Goal: Information Seeking & Learning: Learn about a topic

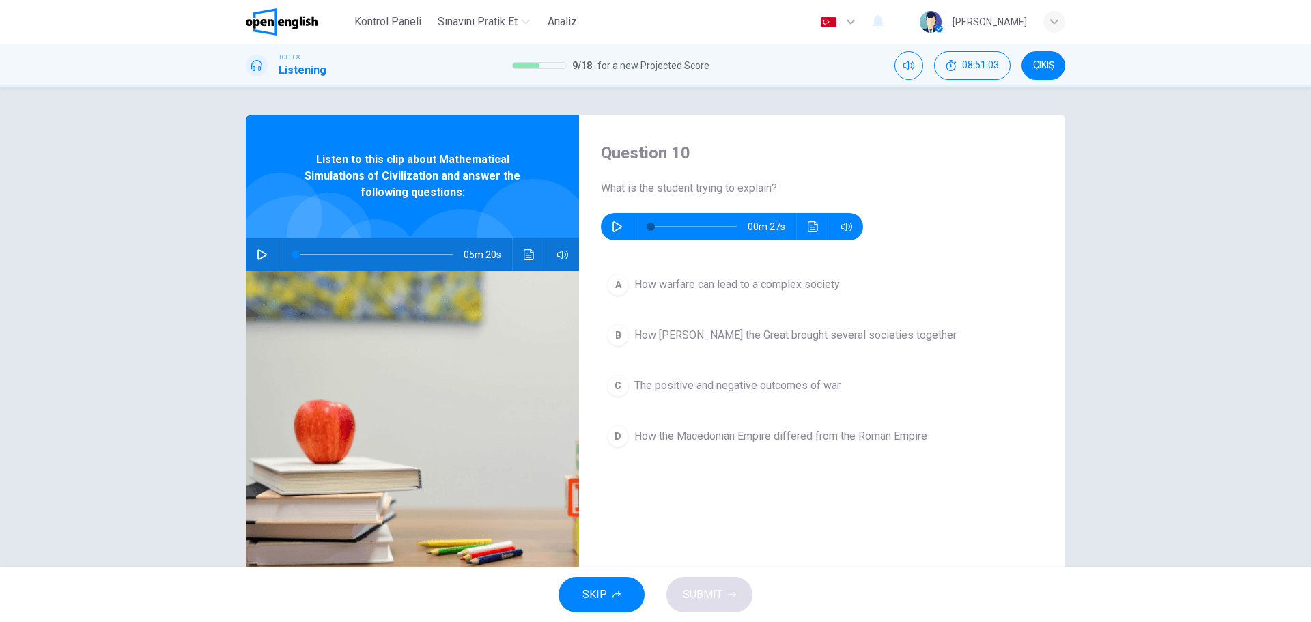
click at [259, 255] on icon "button" at bounding box center [262, 254] width 11 height 11
click at [615, 285] on div "A" at bounding box center [618, 285] width 22 height 22
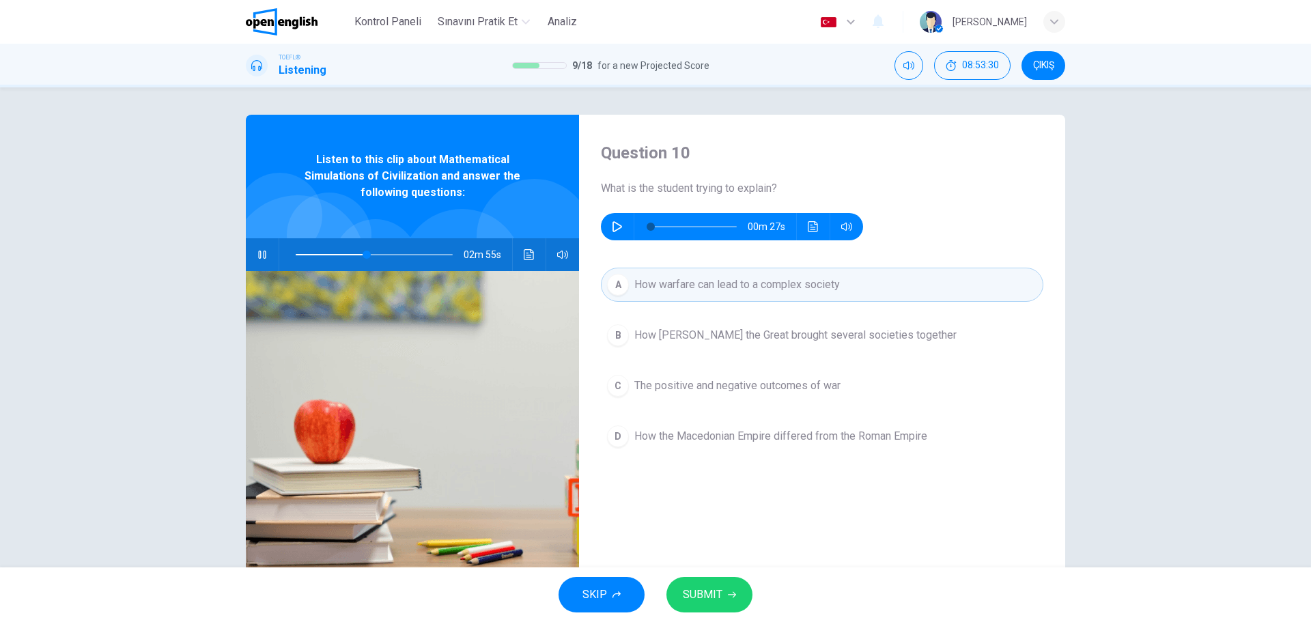
click at [722, 606] on button "SUBMIT" at bounding box center [709, 595] width 86 height 36
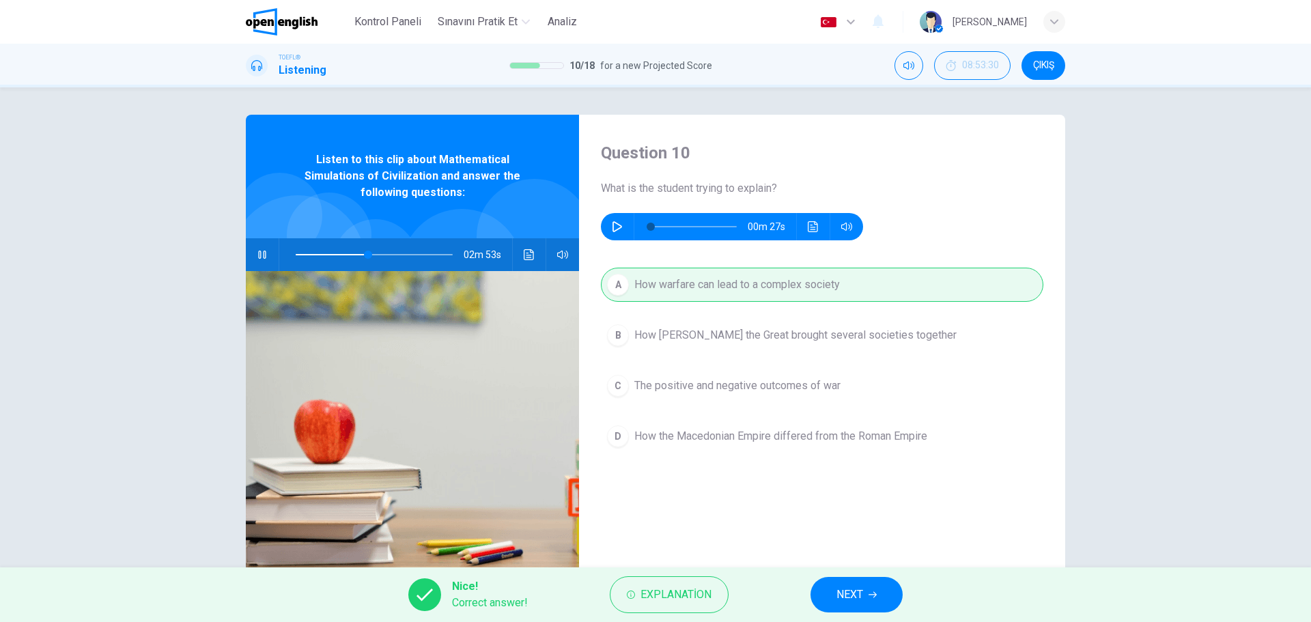
type input "**"
click at [868, 595] on button "NEXT" at bounding box center [856, 595] width 92 height 36
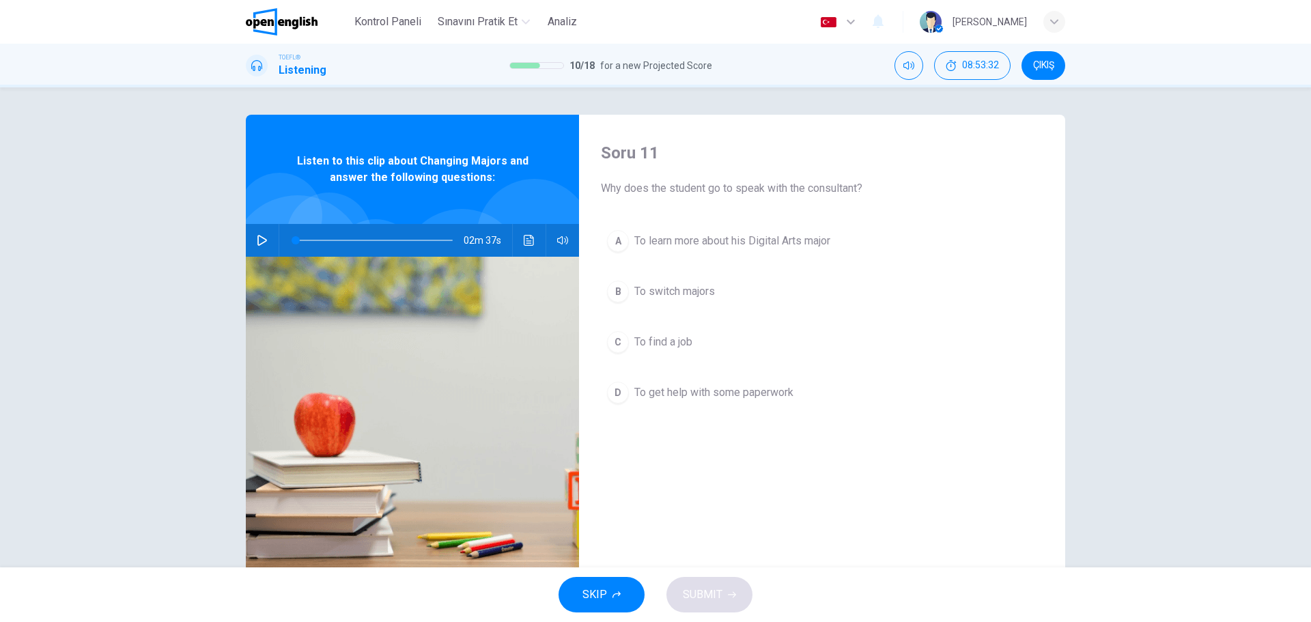
click at [868, 595] on div "SKIP SUBMIT" at bounding box center [655, 594] width 1311 height 55
click at [267, 241] on icon "button" at bounding box center [262, 240] width 11 height 11
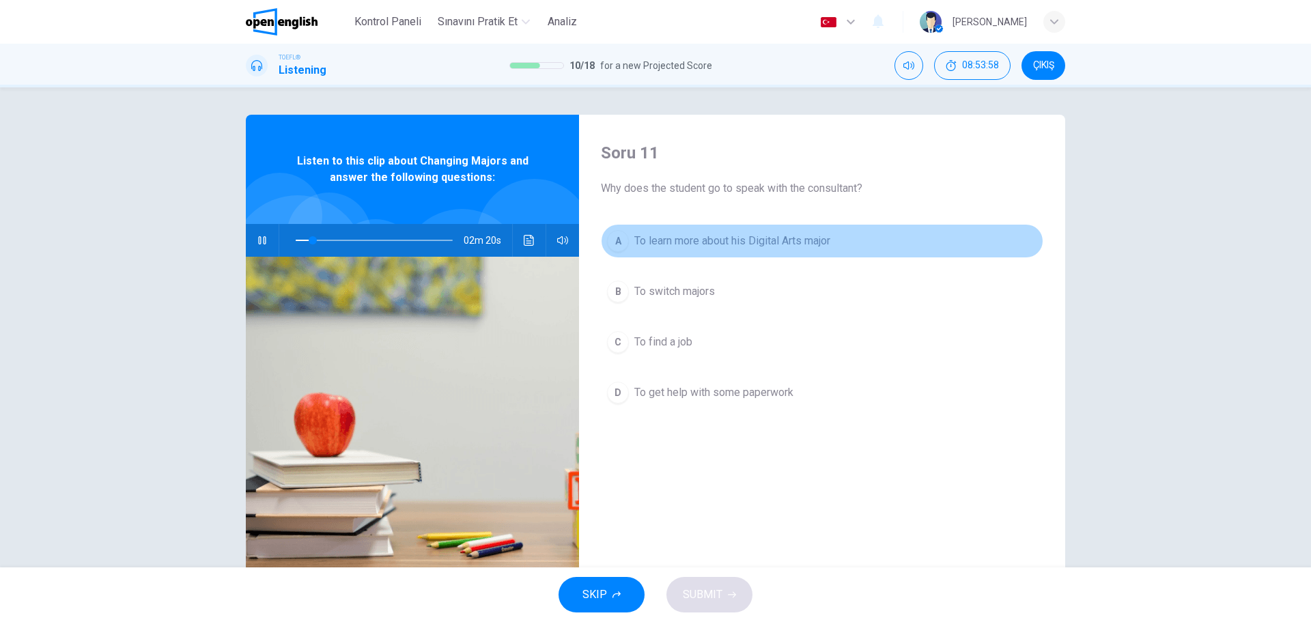
click at [619, 251] on div "A" at bounding box center [618, 241] width 22 height 22
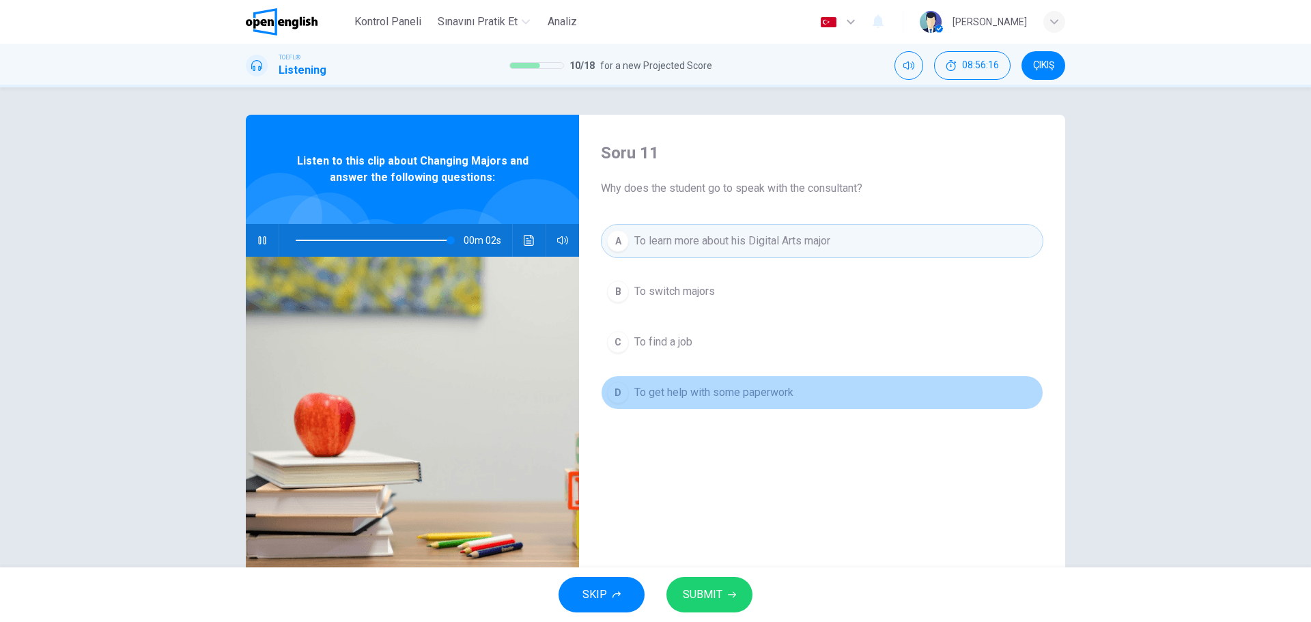
click at [743, 399] on span "To get help with some paperwork" at bounding box center [713, 392] width 159 height 16
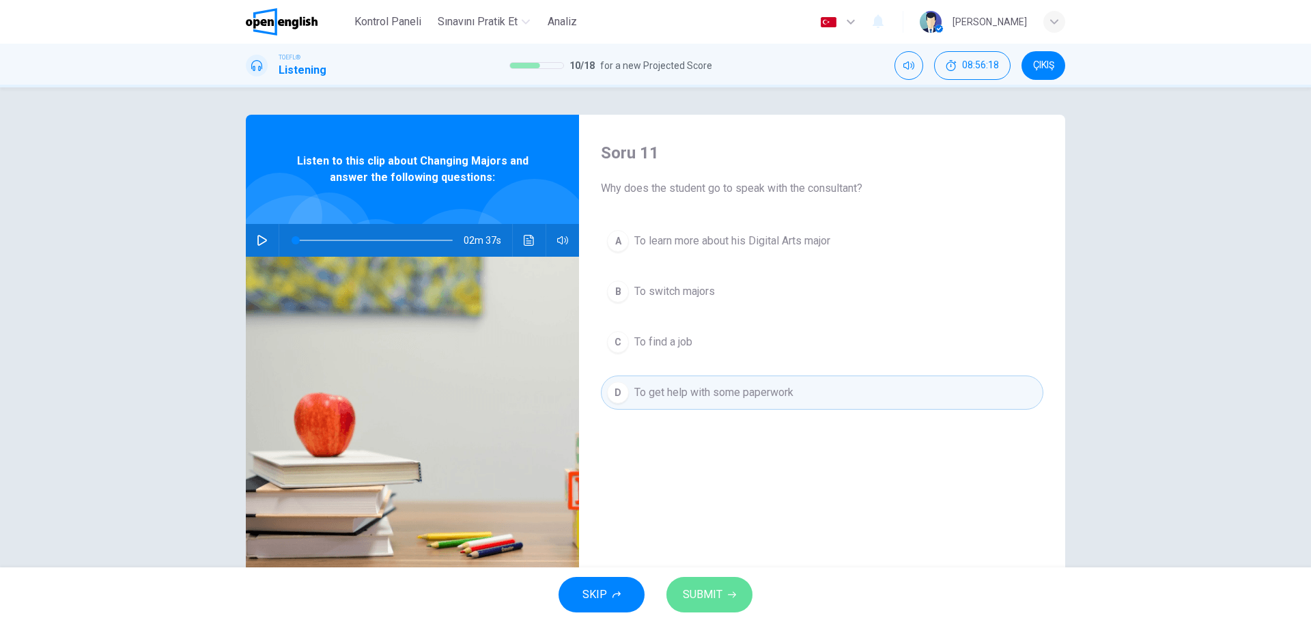
click at [711, 599] on span "SUBMIT" at bounding box center [703, 594] width 40 height 19
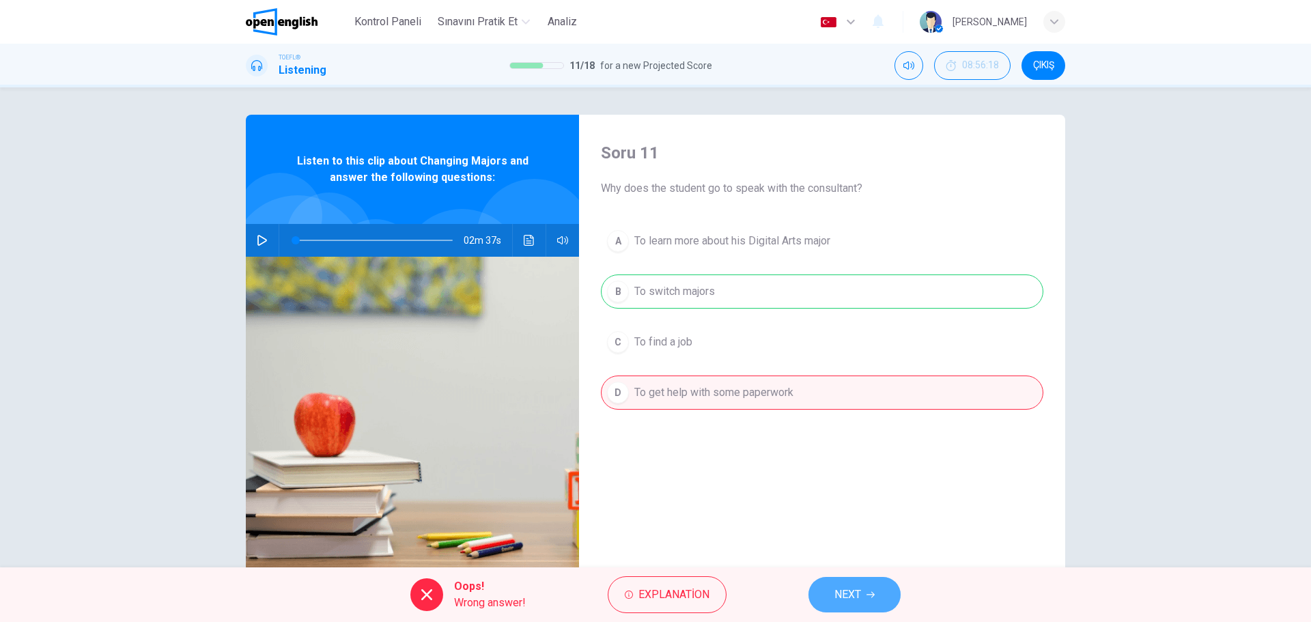
click at [862, 599] on button "NEXT" at bounding box center [854, 595] width 92 height 36
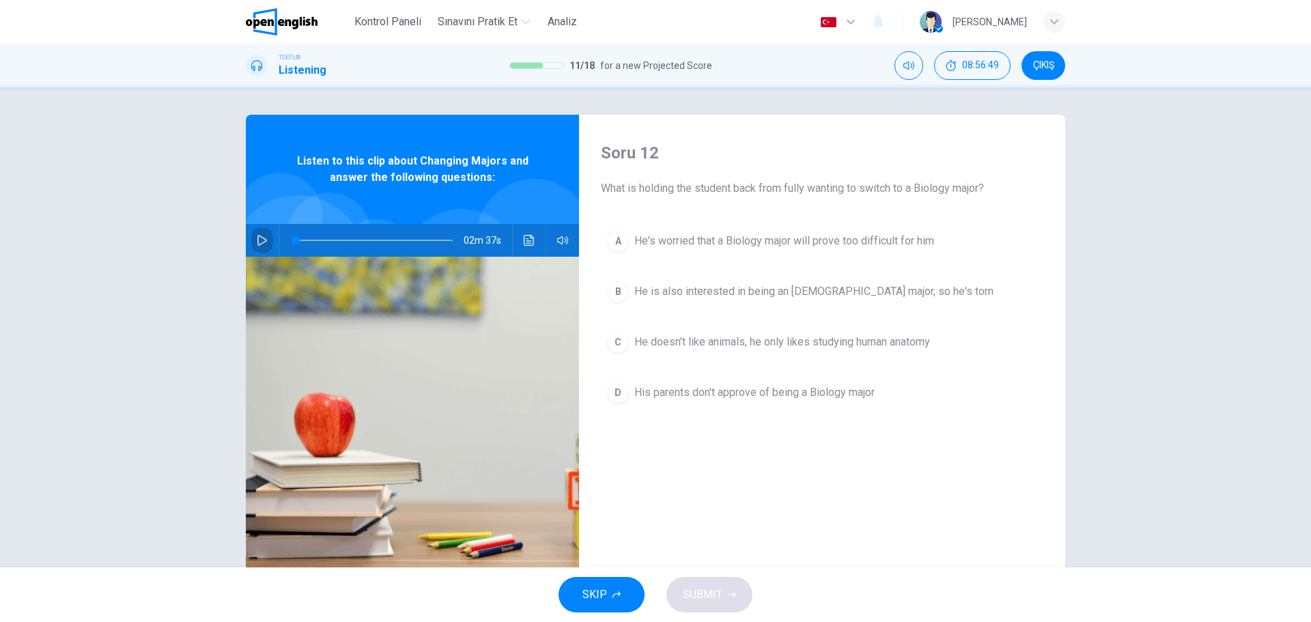
click at [261, 241] on icon "button" at bounding box center [262, 240] width 11 height 11
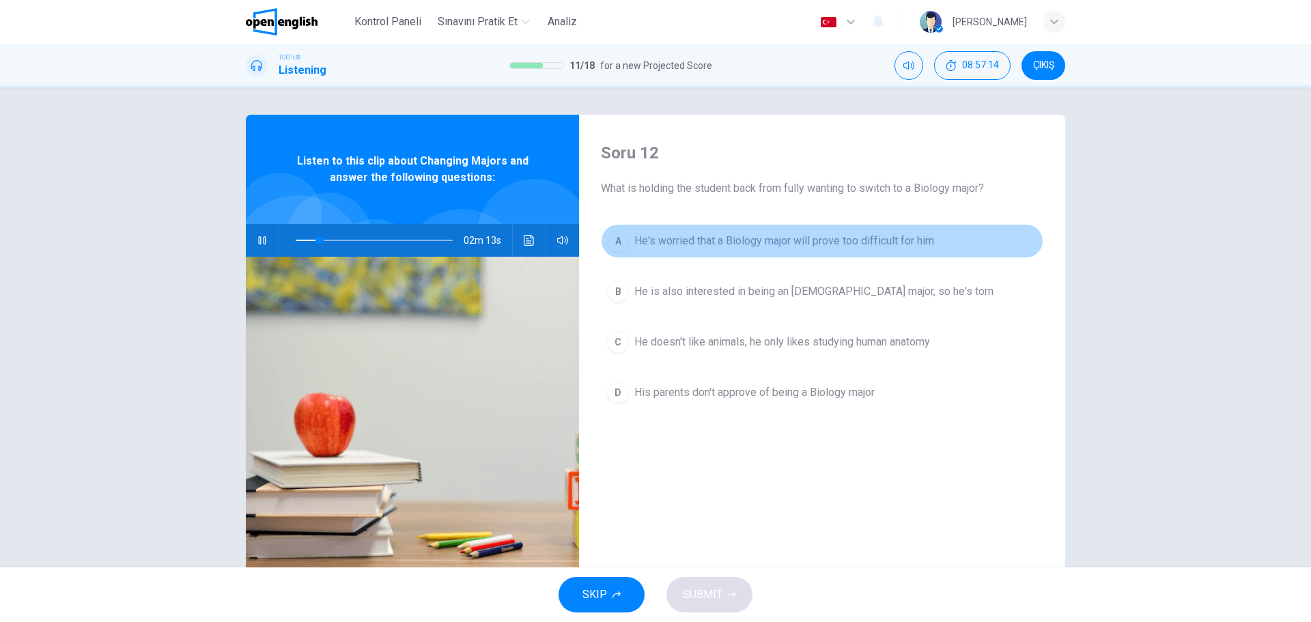
click at [623, 242] on div "A" at bounding box center [618, 241] width 22 height 22
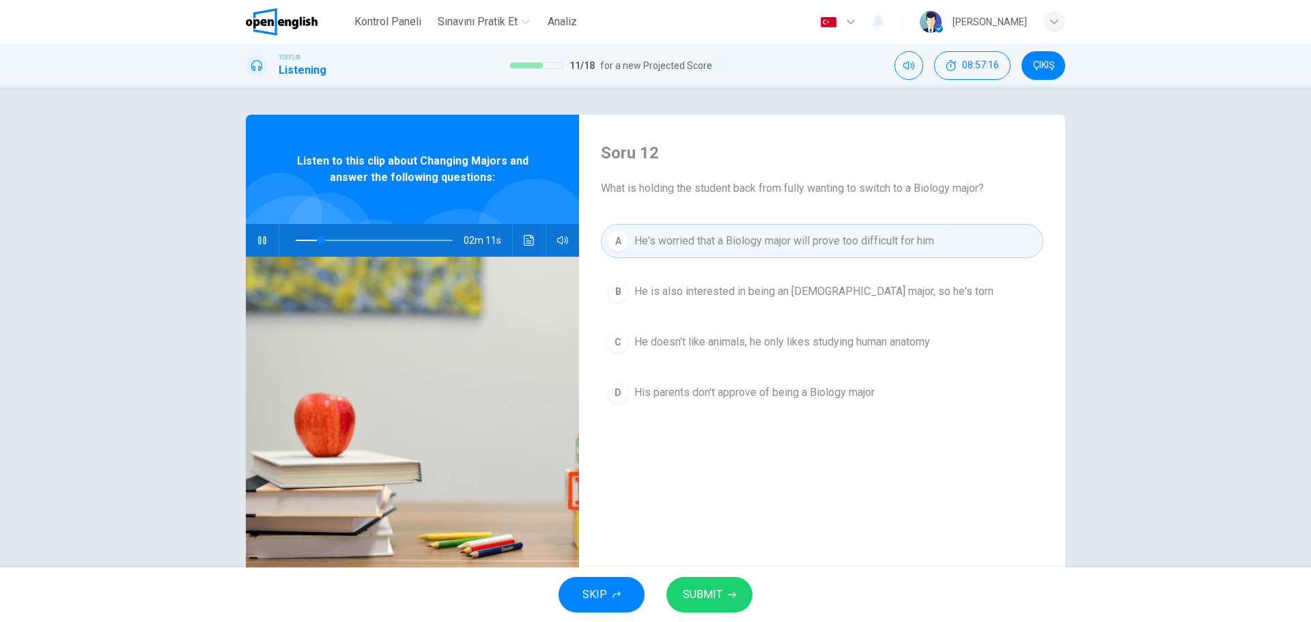
click at [710, 593] on span "SUBMIT" at bounding box center [703, 594] width 40 height 19
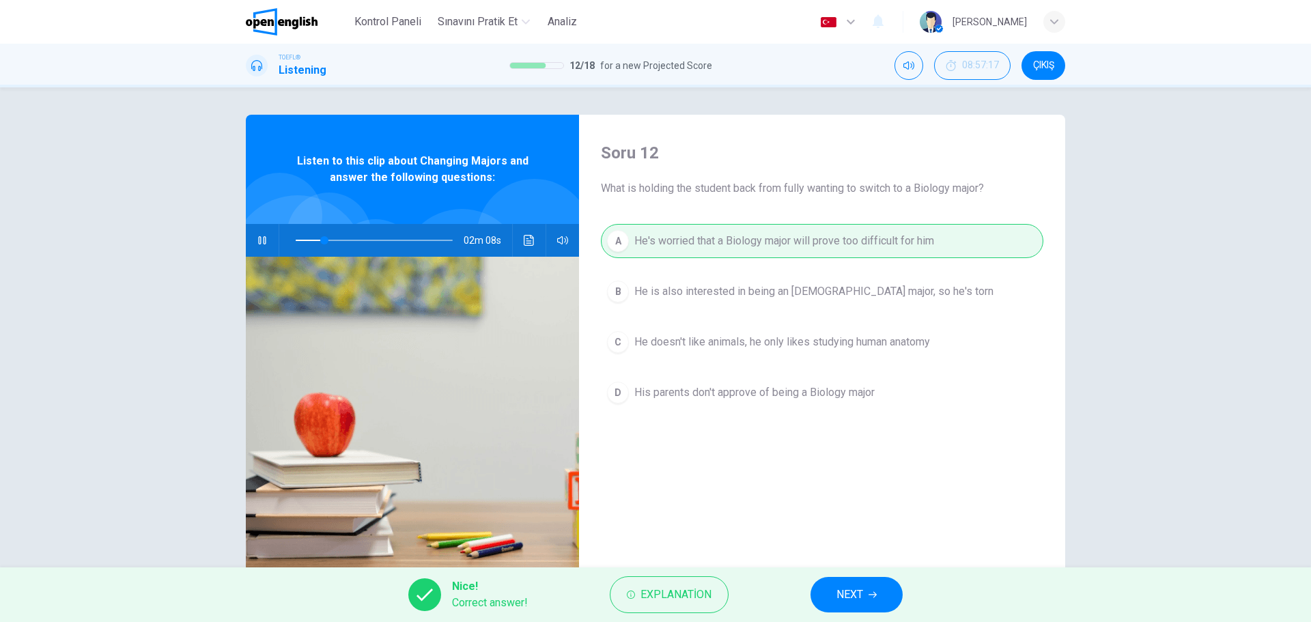
click at [863, 599] on span "NEXT" at bounding box center [849, 594] width 27 height 19
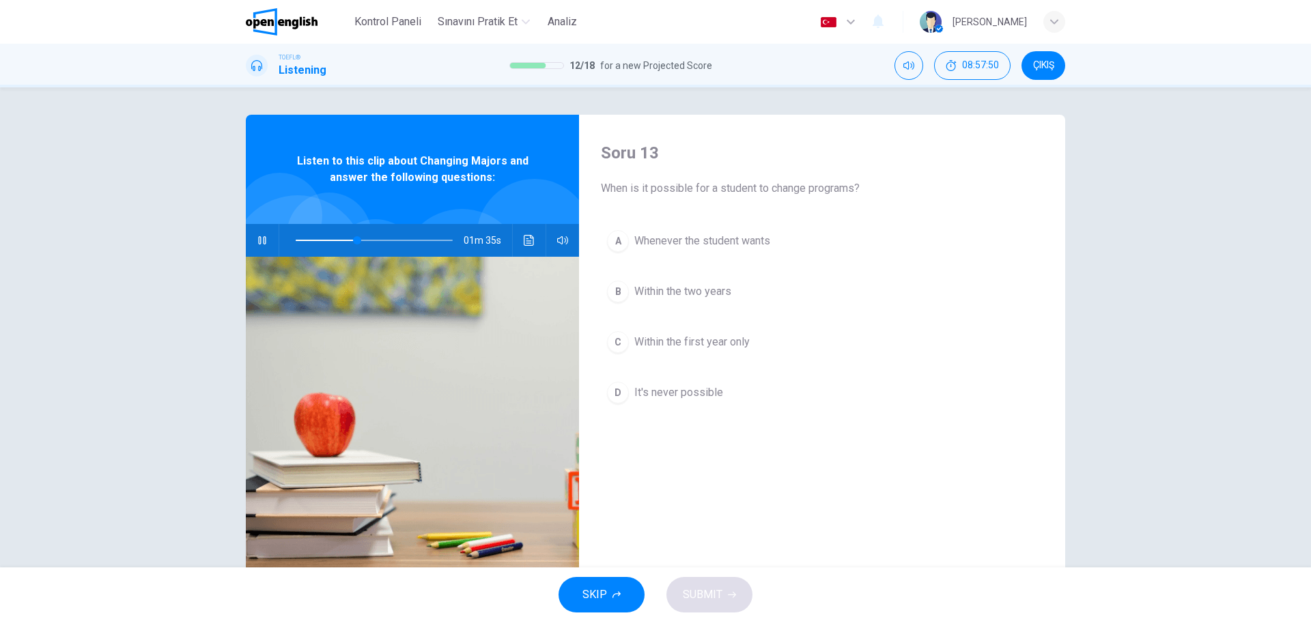
click at [619, 343] on div "C" at bounding box center [618, 342] width 22 height 22
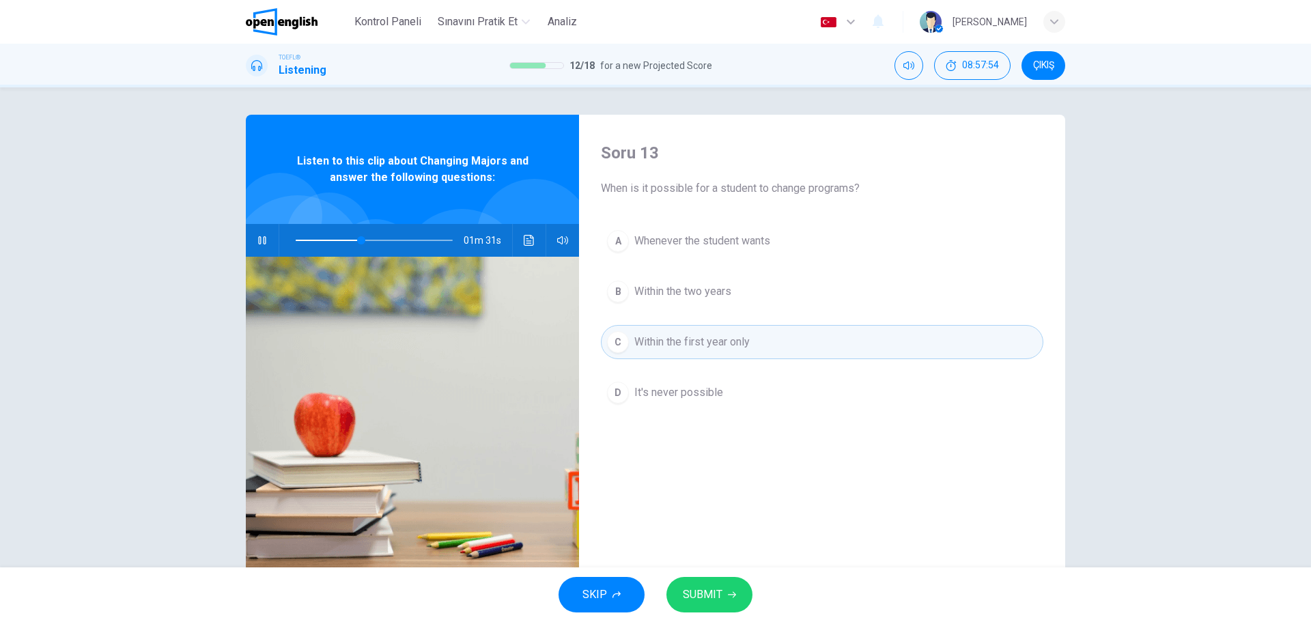
click at [722, 590] on button "SUBMIT" at bounding box center [709, 595] width 86 height 36
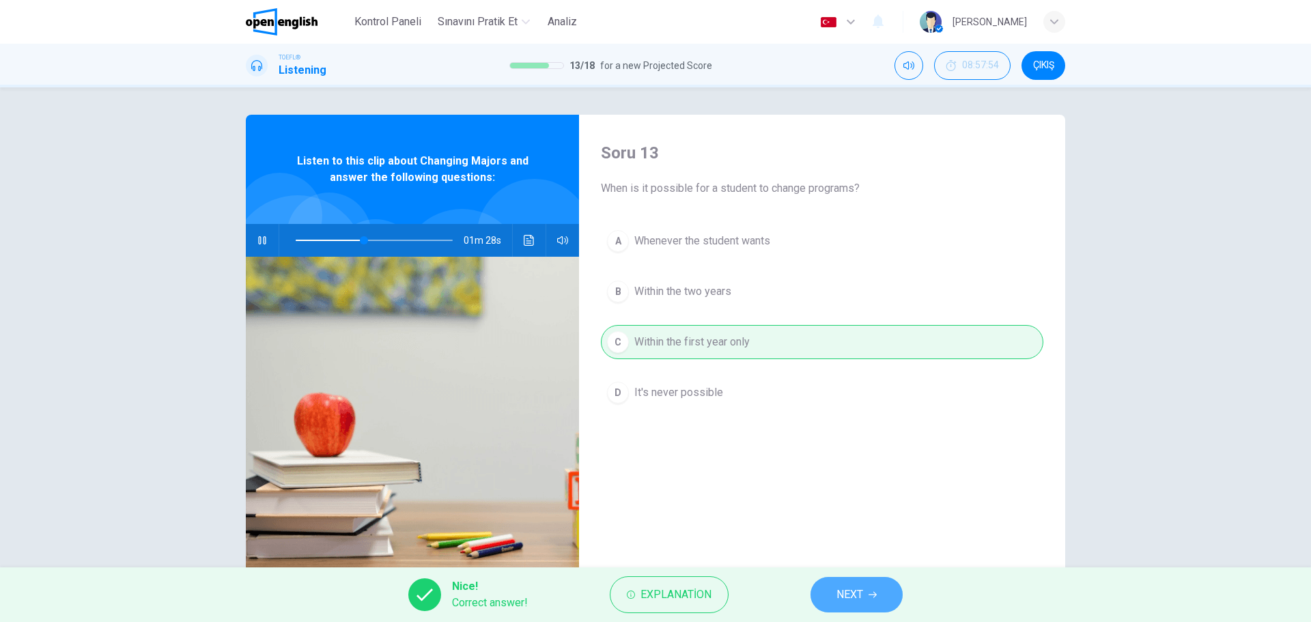
click at [848, 599] on span "NEXT" at bounding box center [849, 594] width 27 height 19
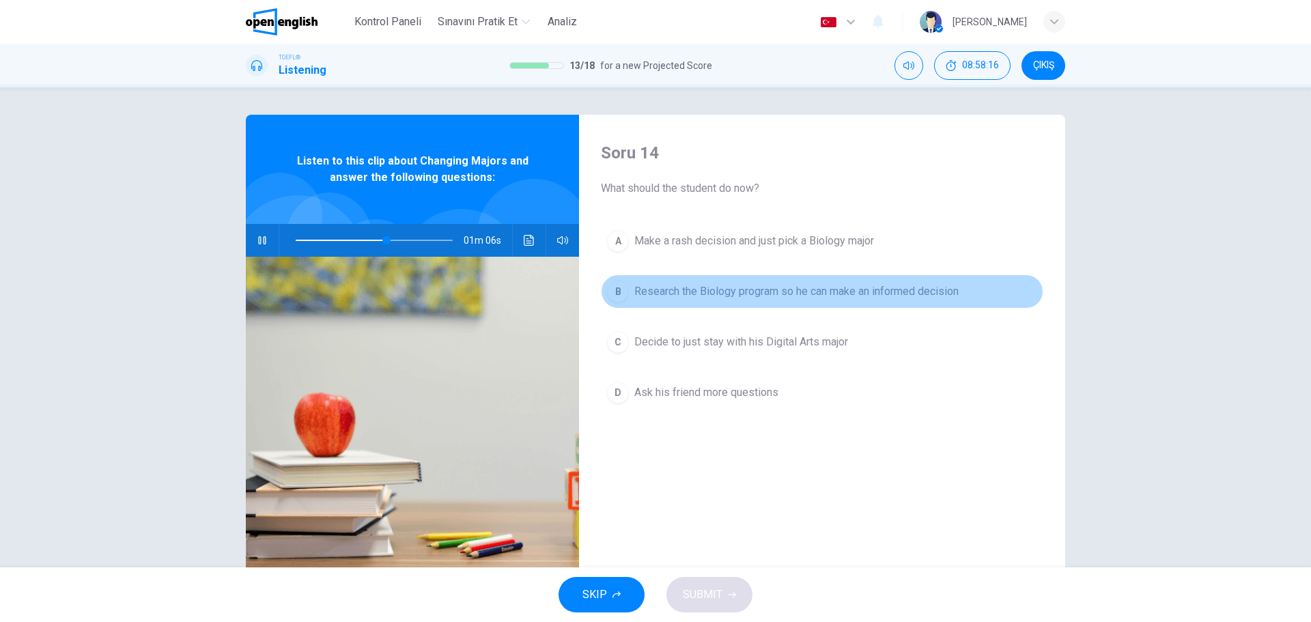
click at [618, 289] on div "B" at bounding box center [618, 292] width 22 height 22
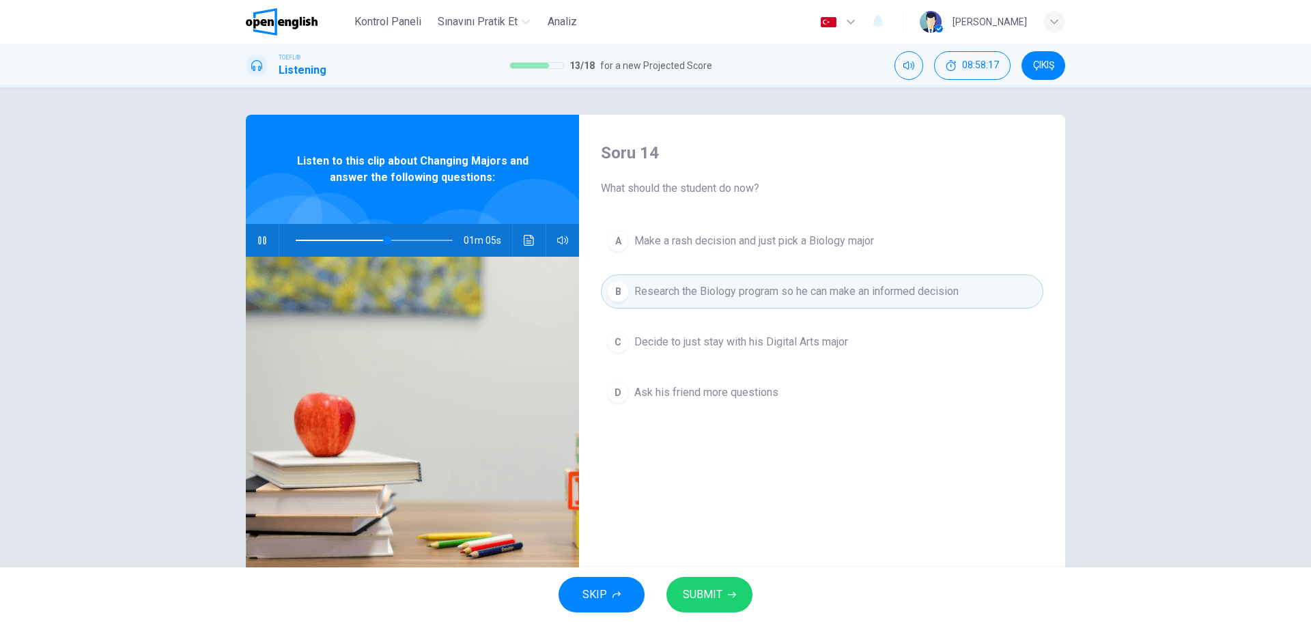
click at [713, 599] on span "SUBMIT" at bounding box center [703, 594] width 40 height 19
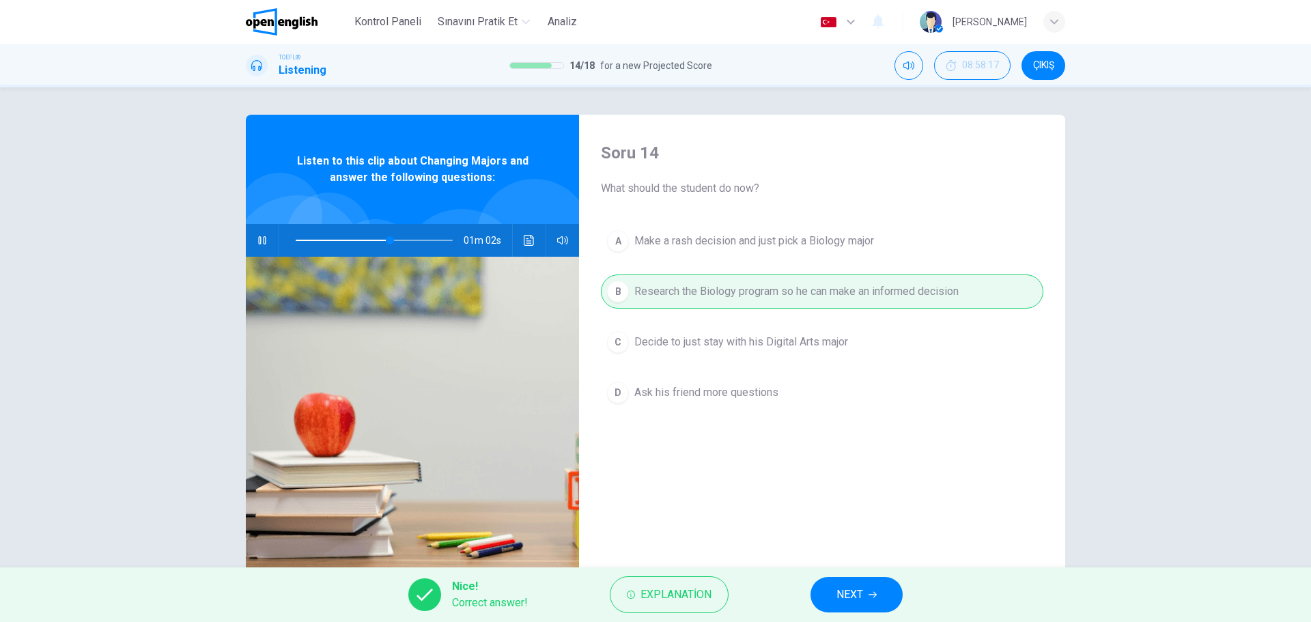
click at [876, 595] on icon "button" at bounding box center [872, 595] width 8 height 6
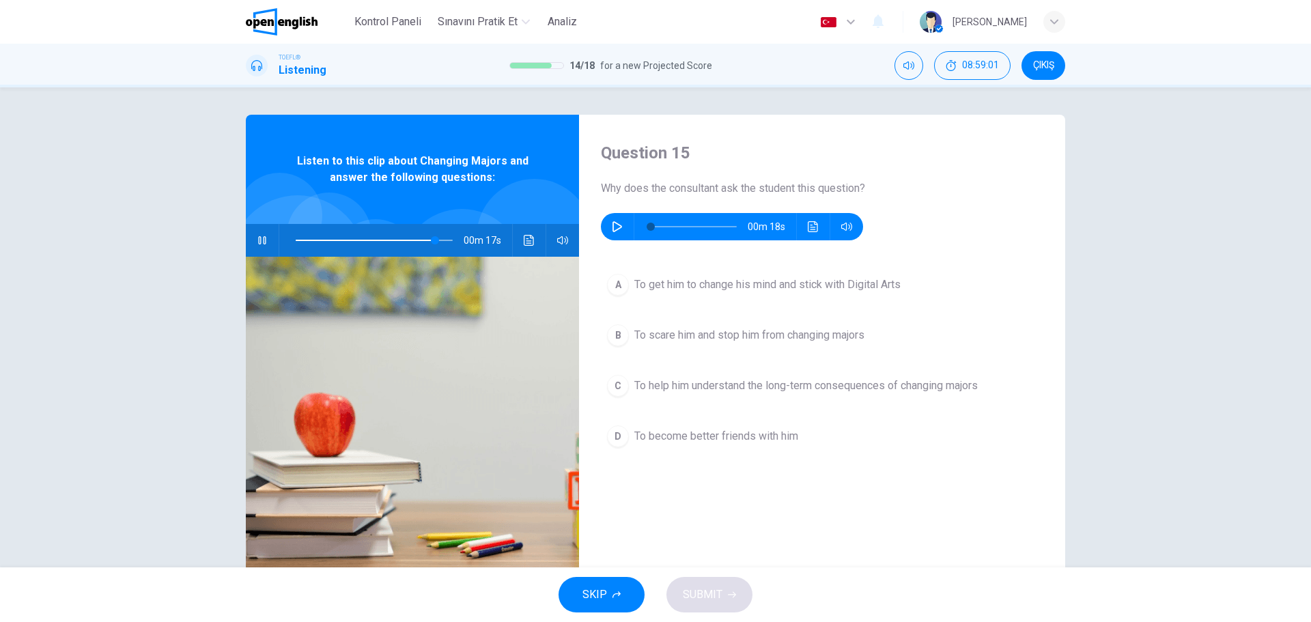
click at [619, 388] on div "C" at bounding box center [618, 386] width 22 height 22
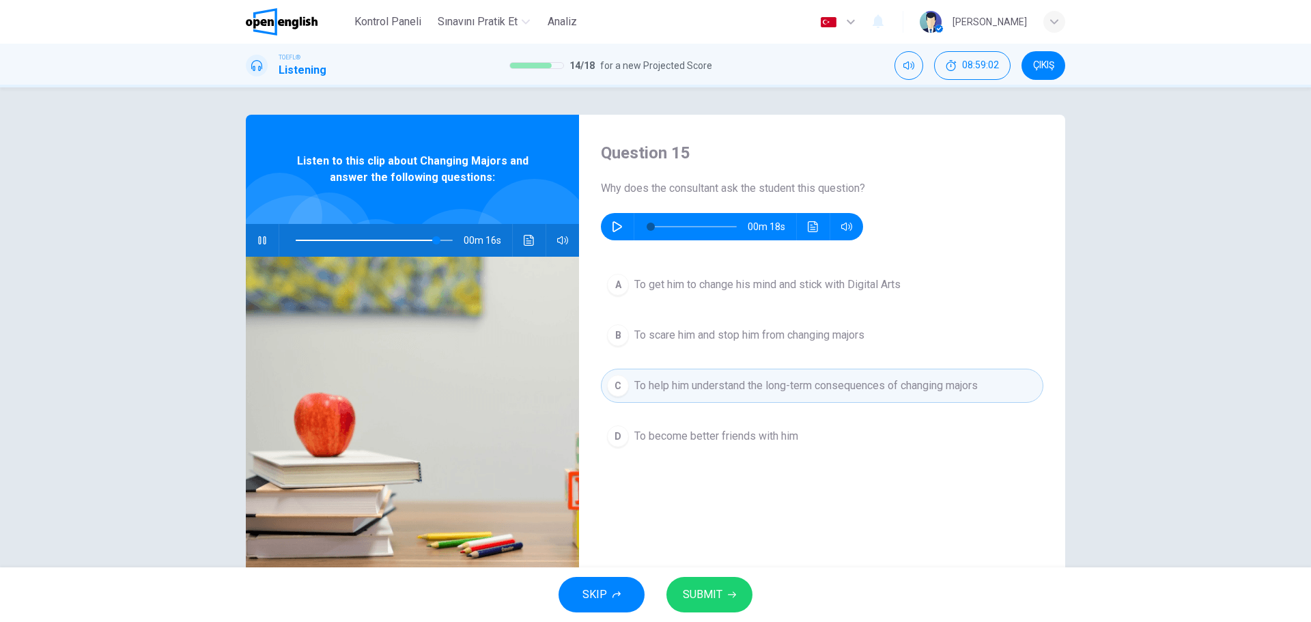
click at [722, 595] on button "SUBMIT" at bounding box center [709, 595] width 86 height 36
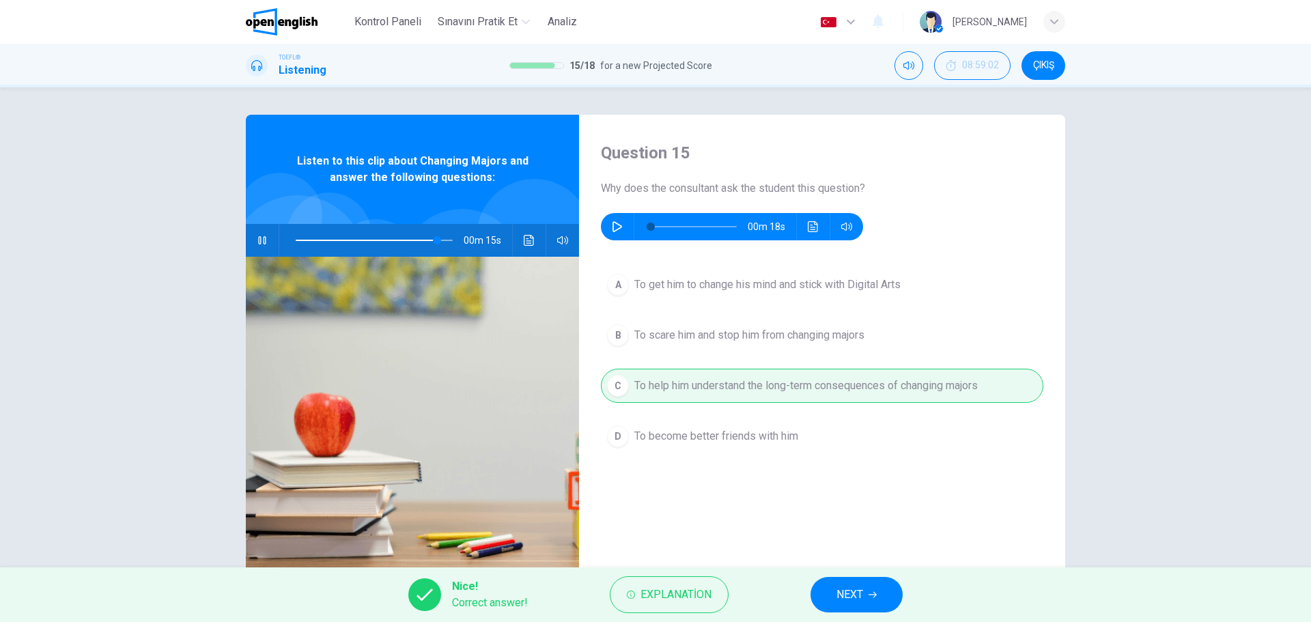
type input "**"
click at [860, 601] on span "NEXT" at bounding box center [849, 594] width 27 height 19
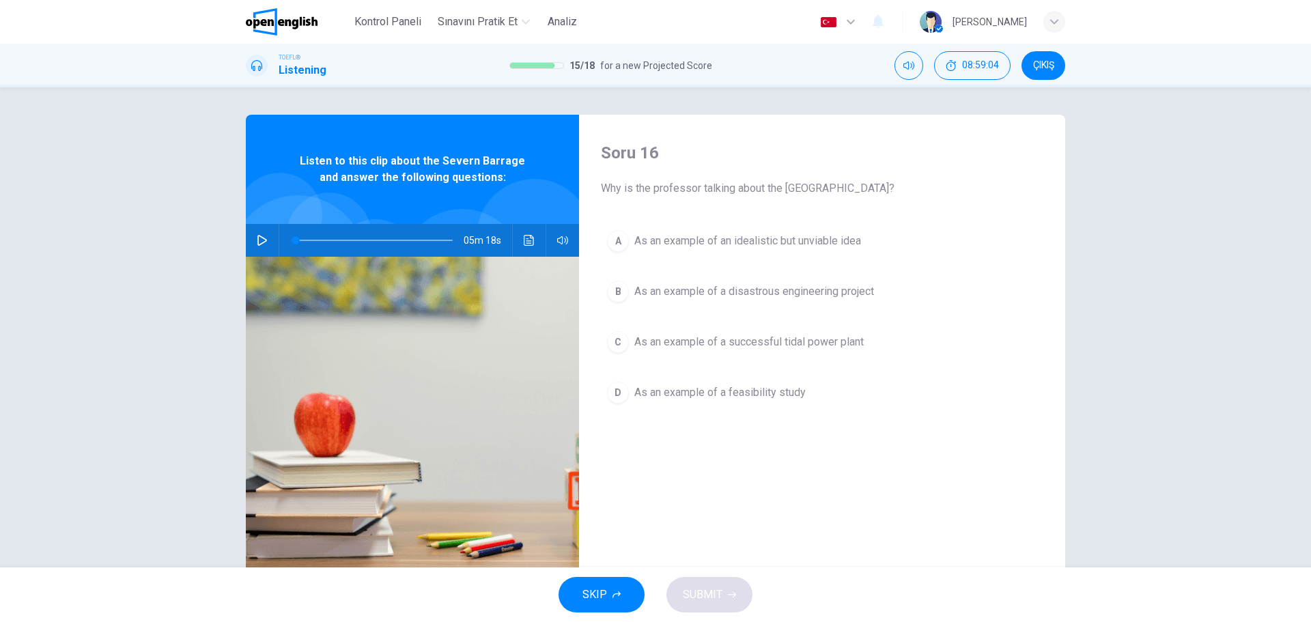
click at [267, 240] on icon "button" at bounding box center [262, 240] width 11 height 11
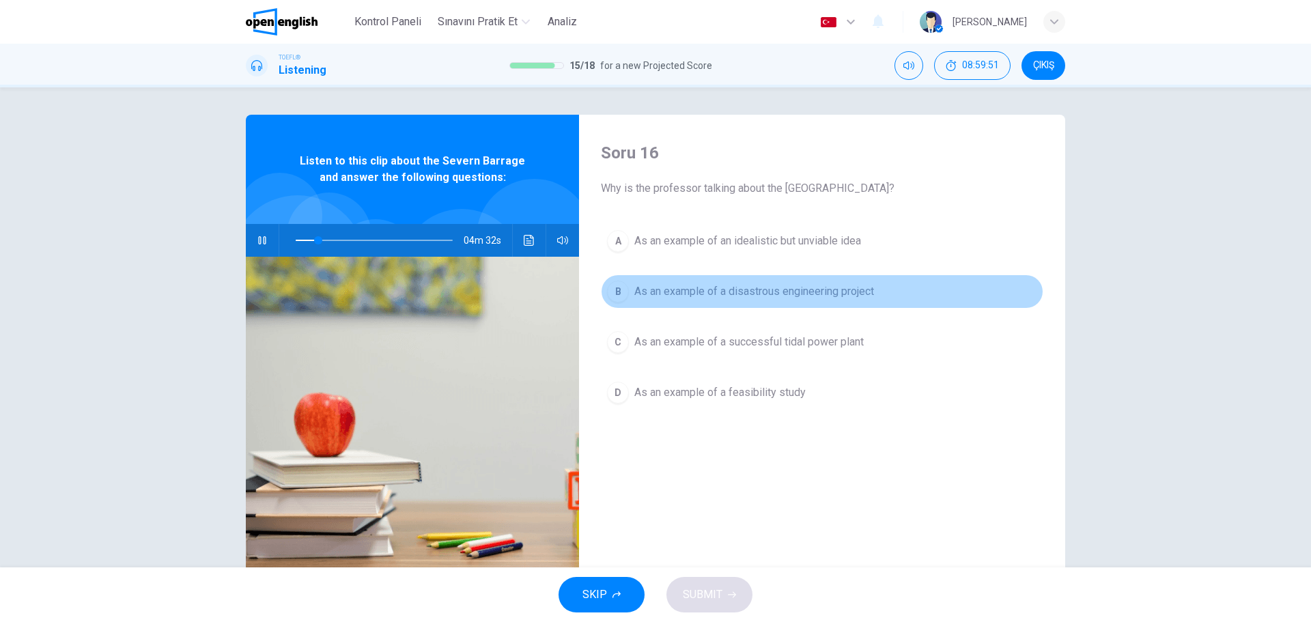
click at [621, 294] on div "B" at bounding box center [618, 292] width 22 height 22
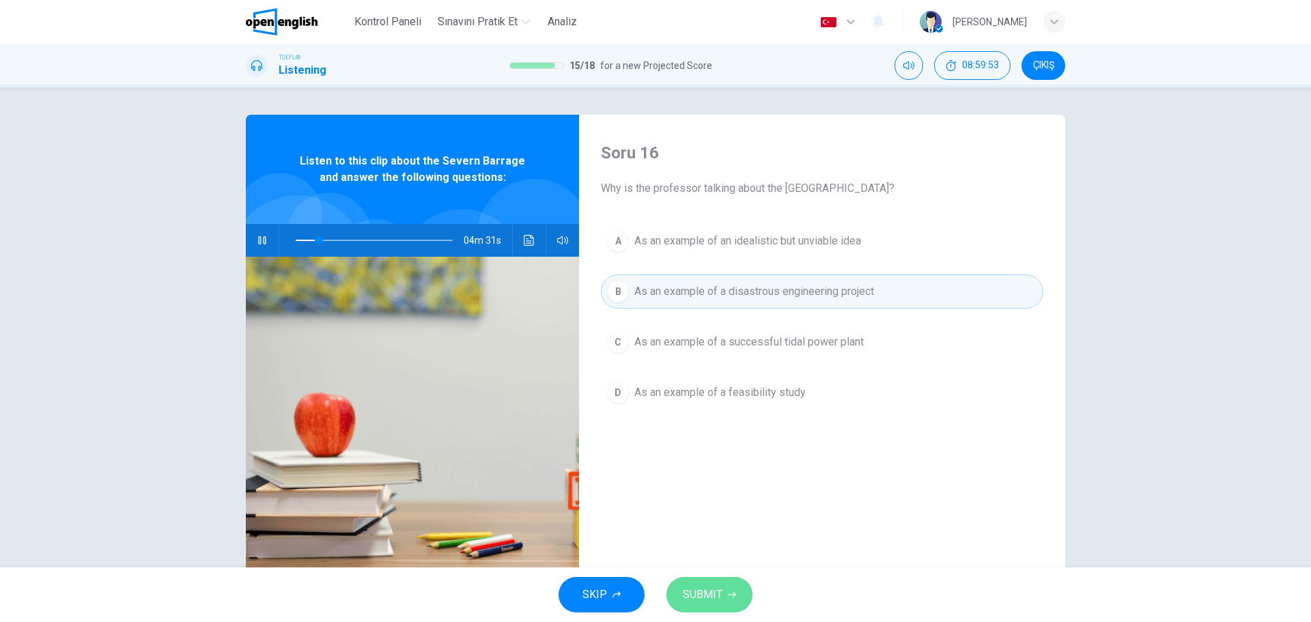
click at [722, 602] on button "SUBMIT" at bounding box center [709, 595] width 86 height 36
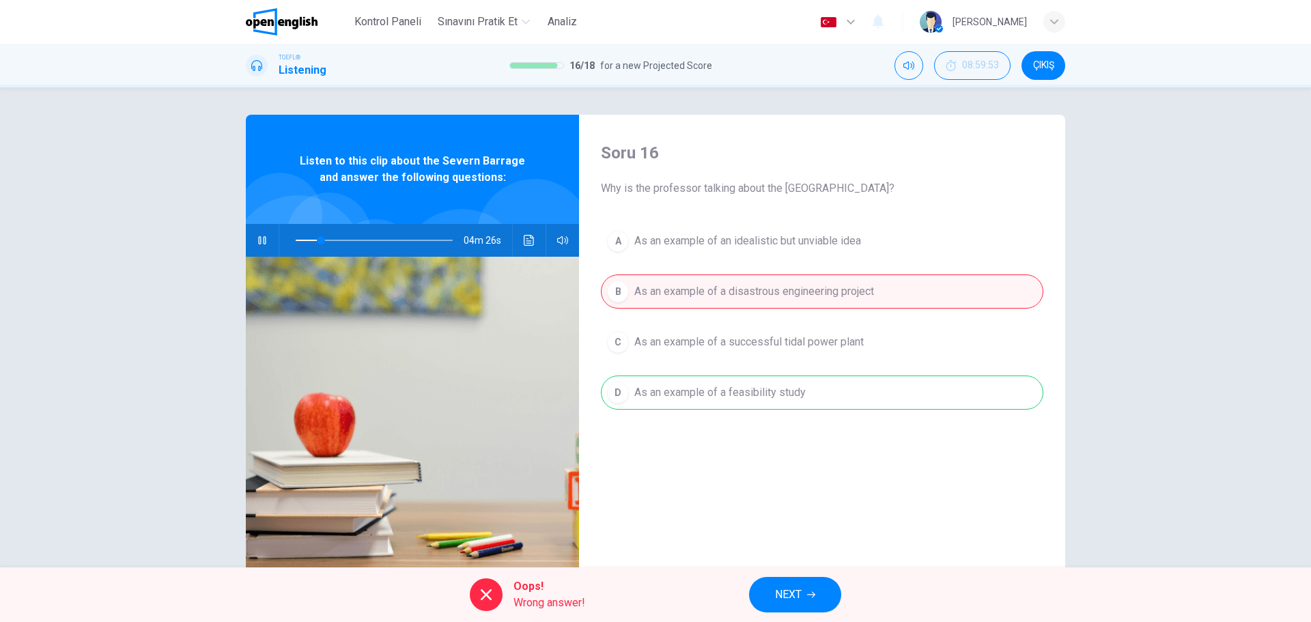
click at [775, 597] on span "NEXT" at bounding box center [788, 594] width 27 height 19
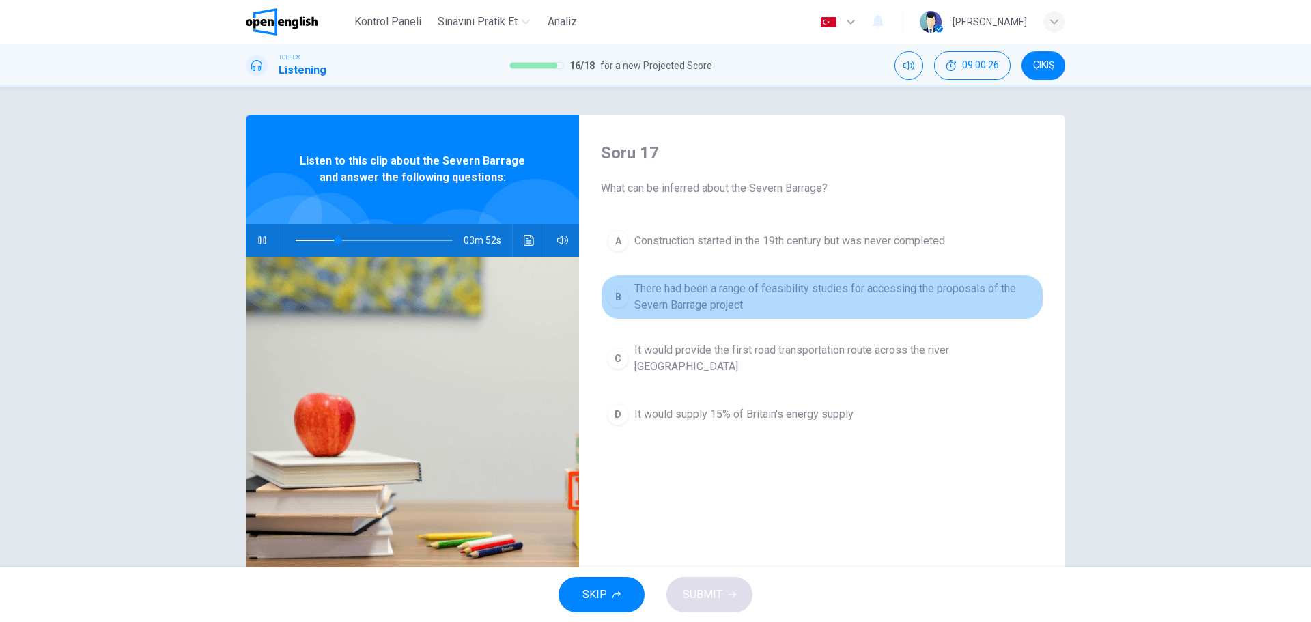
click at [618, 298] on div "B" at bounding box center [618, 297] width 22 height 22
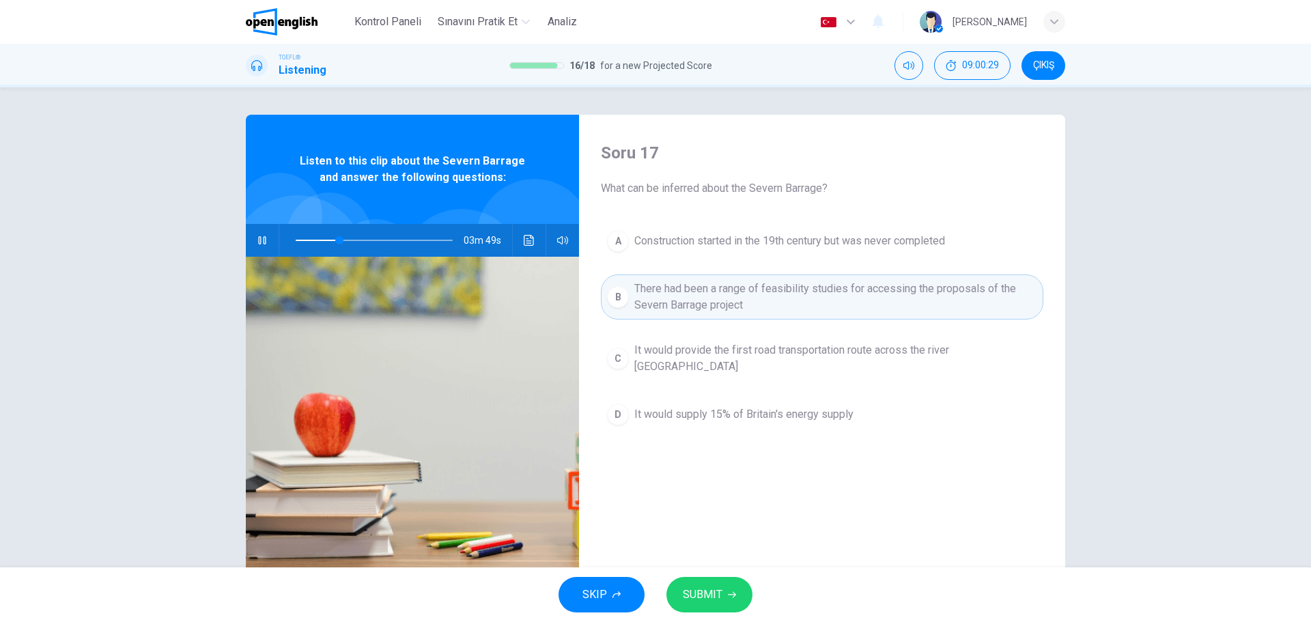
click at [715, 593] on span "SUBMIT" at bounding box center [703, 594] width 40 height 19
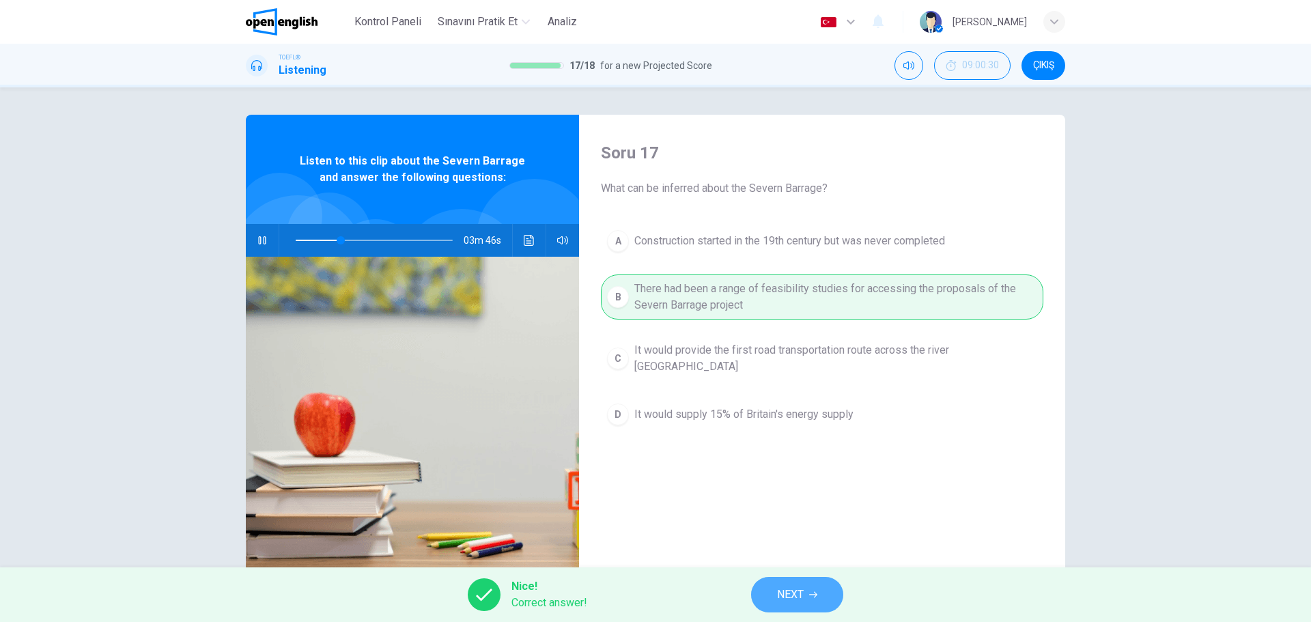
click at [800, 595] on span "NEXT" at bounding box center [790, 594] width 27 height 19
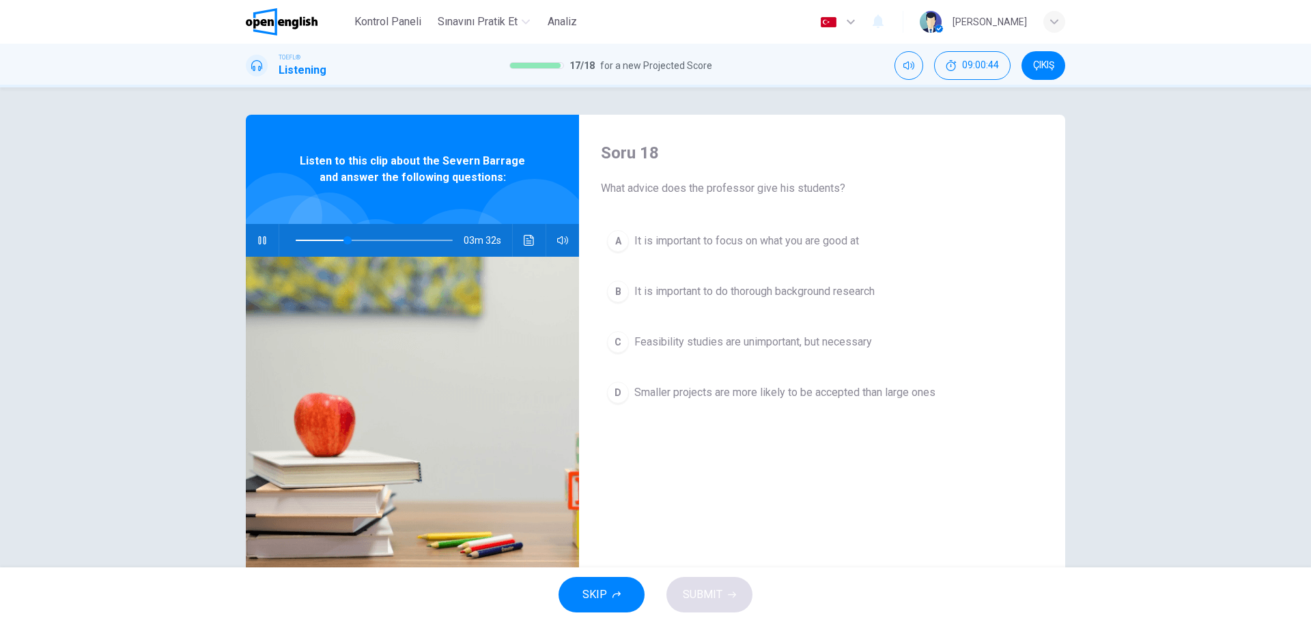
click at [617, 293] on div "B" at bounding box center [618, 292] width 22 height 22
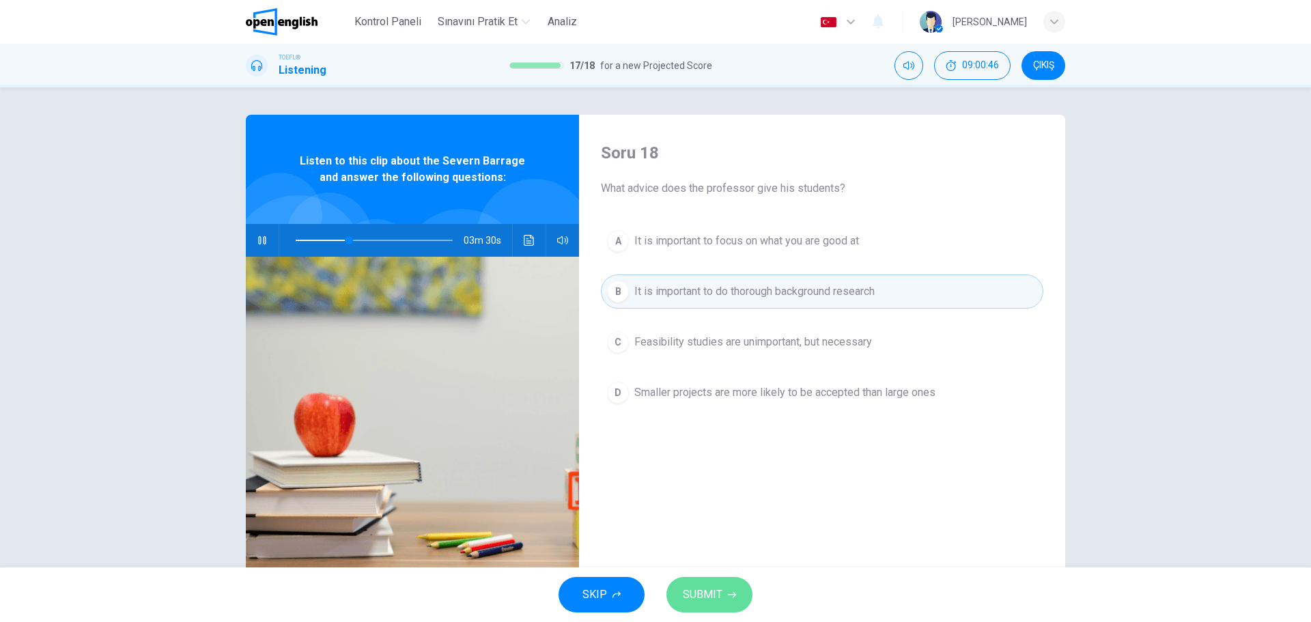
click at [726, 597] on button "SUBMIT" at bounding box center [709, 595] width 86 height 36
type input "**"
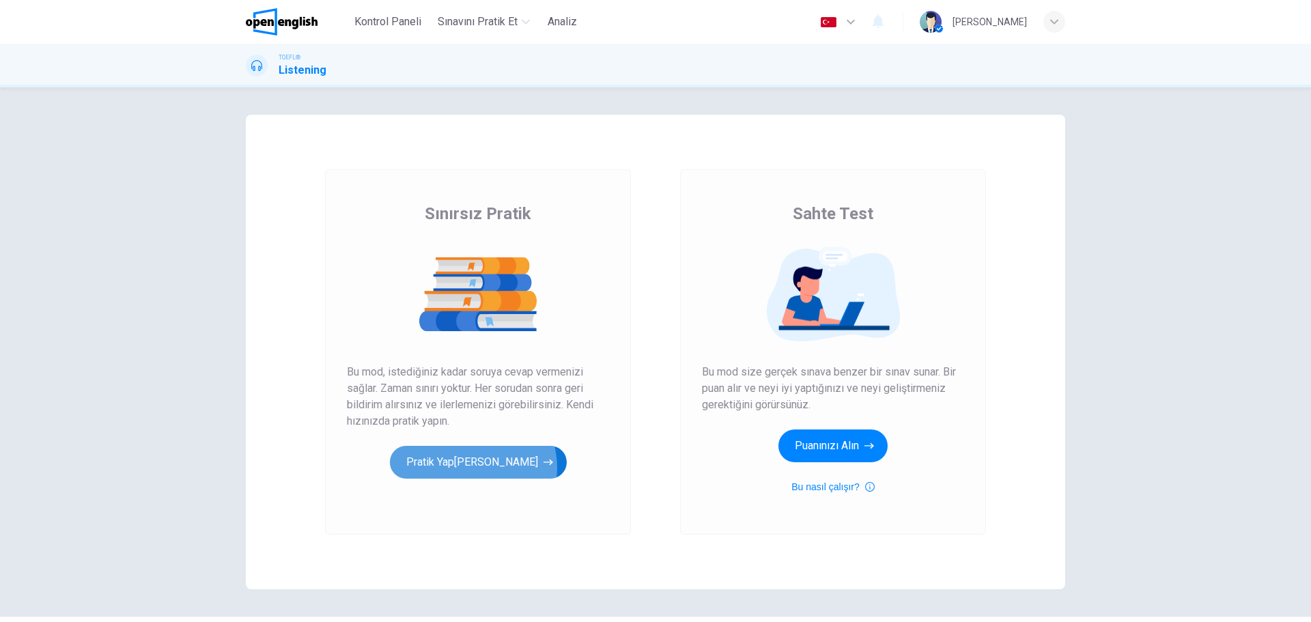
click at [473, 468] on button "Pratik Yap[PERSON_NAME]" at bounding box center [478, 462] width 177 height 33
